Goal: Task Accomplishment & Management: Manage account settings

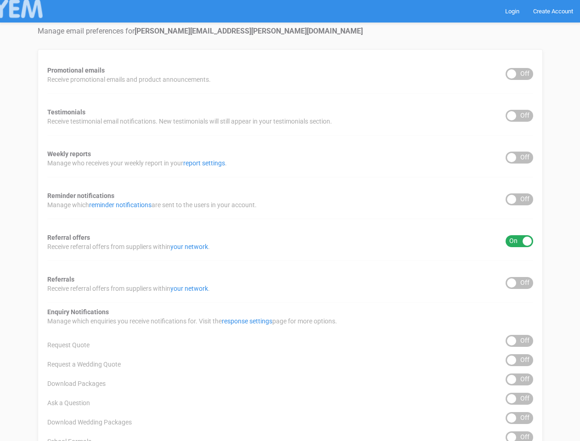
click at [290, 220] on div "Promotional emails ON OFF Receive promotional emails and product announcements.…" at bounding box center [290, 370] width 505 height 642
click at [519, 74] on div "ON OFF" at bounding box center [519, 74] width 28 height 12
click at [519, 116] on div "ON OFF" at bounding box center [519, 116] width 28 height 12
click at [519, 157] on div "ON OFF" at bounding box center [519, 157] width 28 height 12
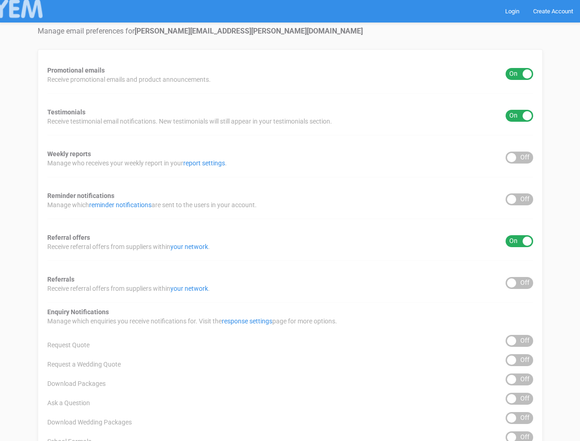
click at [519, 199] on div "ON OFF" at bounding box center [519, 199] width 28 height 12
click at [519, 241] on div "ON OFF" at bounding box center [519, 241] width 28 height 12
click at [519, 283] on div "ON OFF" at bounding box center [519, 283] width 28 height 12
click at [519, 341] on div "ON OFF" at bounding box center [519, 341] width 28 height 12
click at [519, 360] on div "ON OFF" at bounding box center [519, 360] width 28 height 12
